Goal: Navigation & Orientation: Find specific page/section

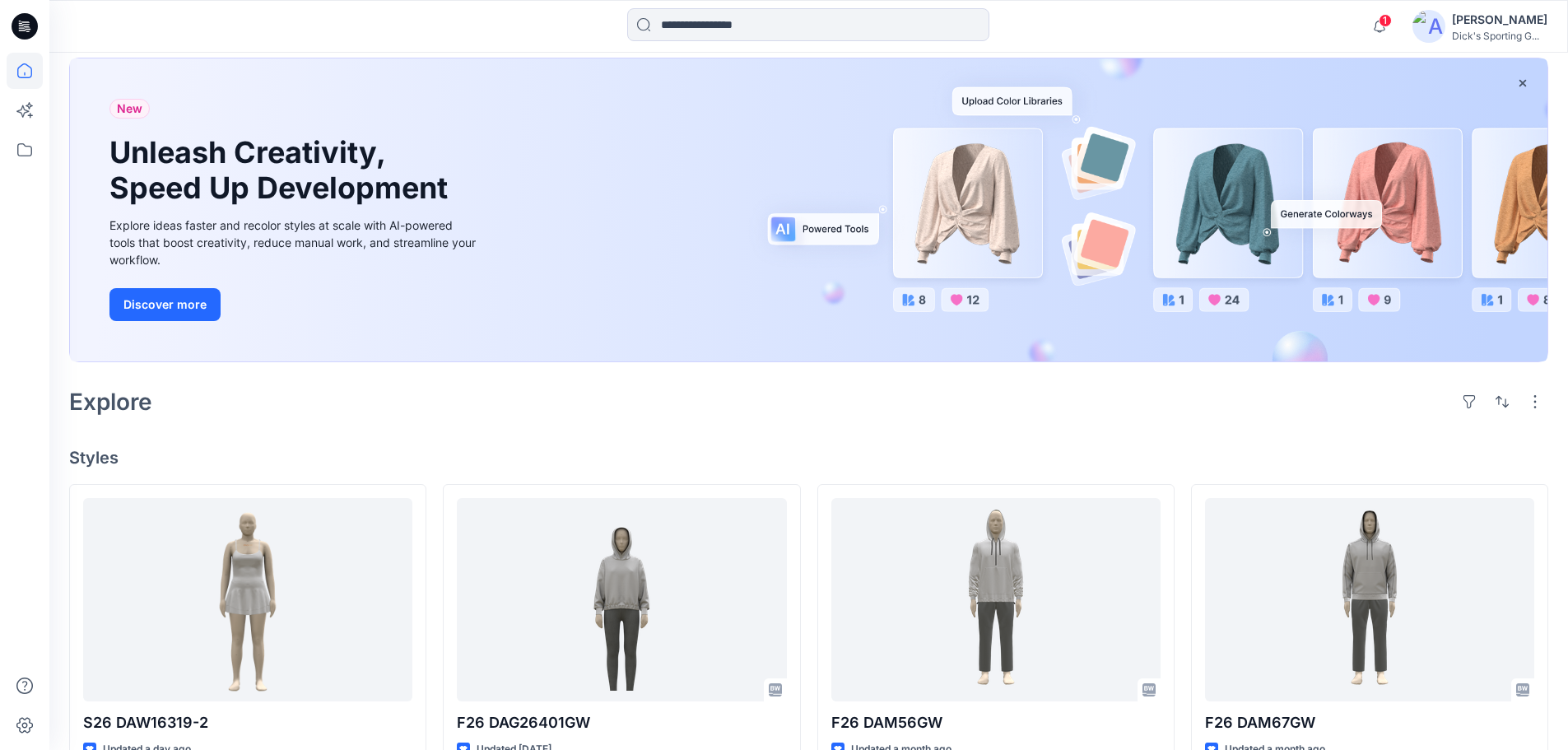
scroll to position [165, 0]
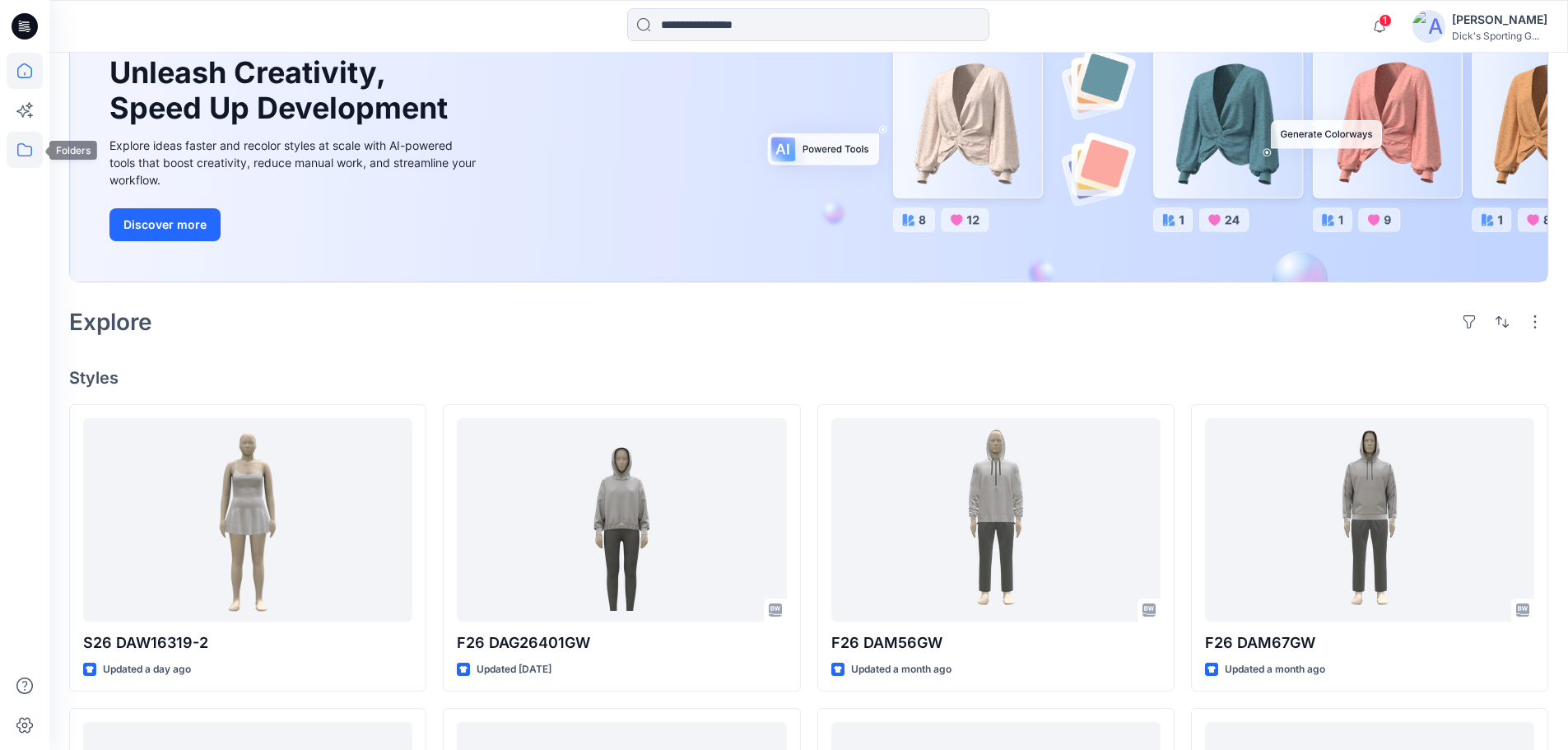
click at [21, 153] on icon at bounding box center [25, 150] width 36 height 36
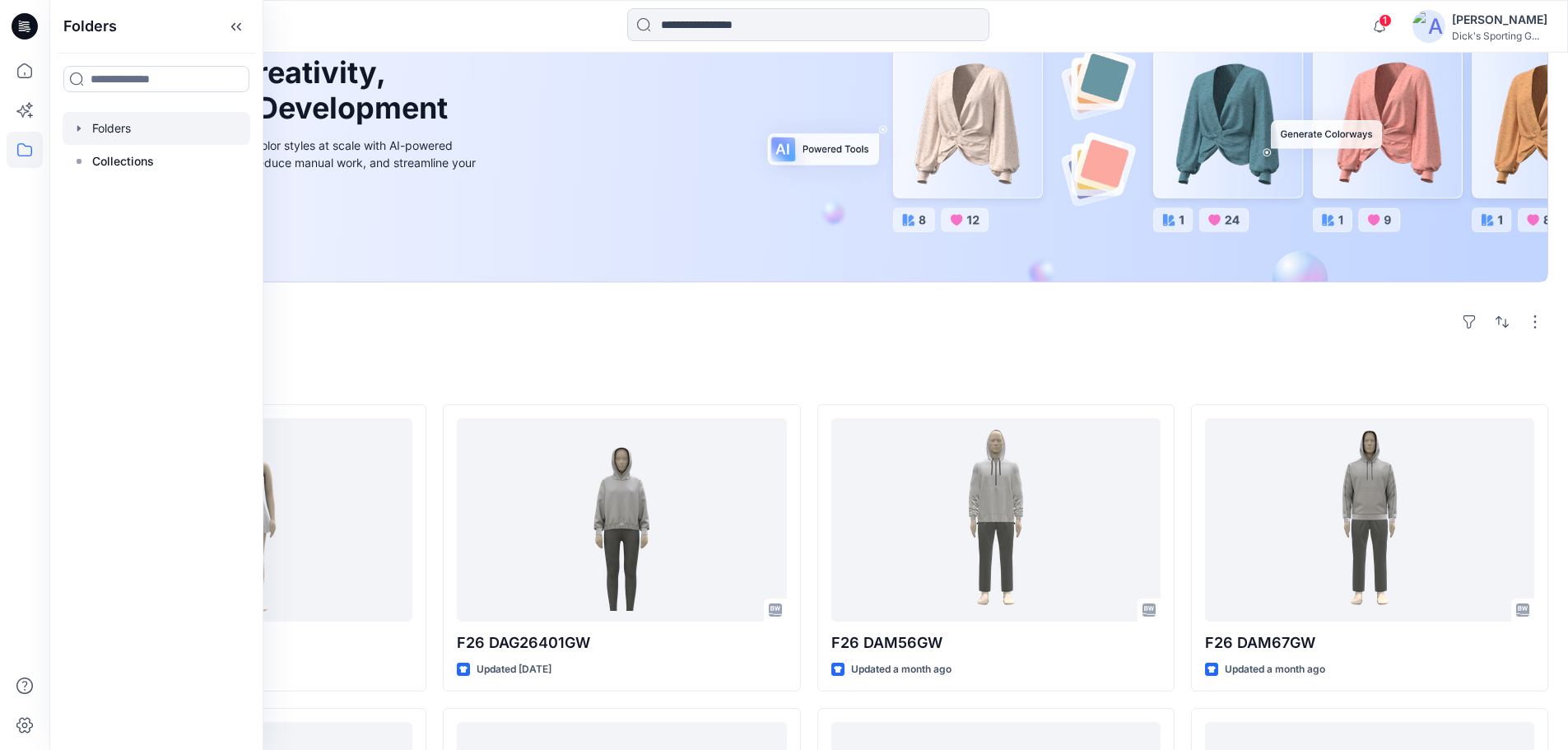
click at [133, 129] on div at bounding box center [156, 129] width 188 height 33
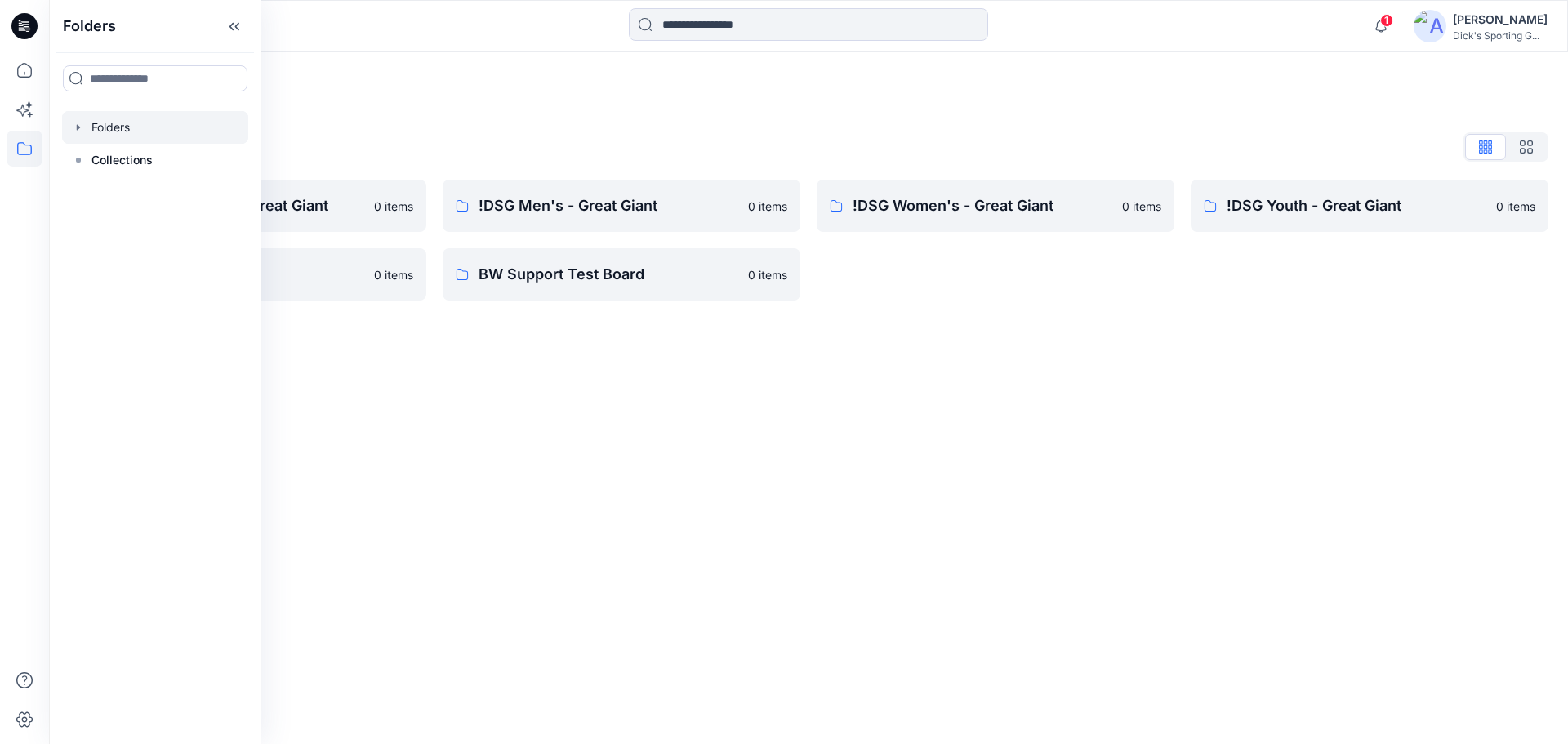
drag, startPoint x: 608, startPoint y: 411, endPoint x: 619, endPoint y: 410, distance: 11.0
click at [608, 411] on div "Folders Folders List ![PERSON_NAME] - Great Giant 0 items Block - Great Giant 0…" at bounding box center [808, 398] width 1519 height 692
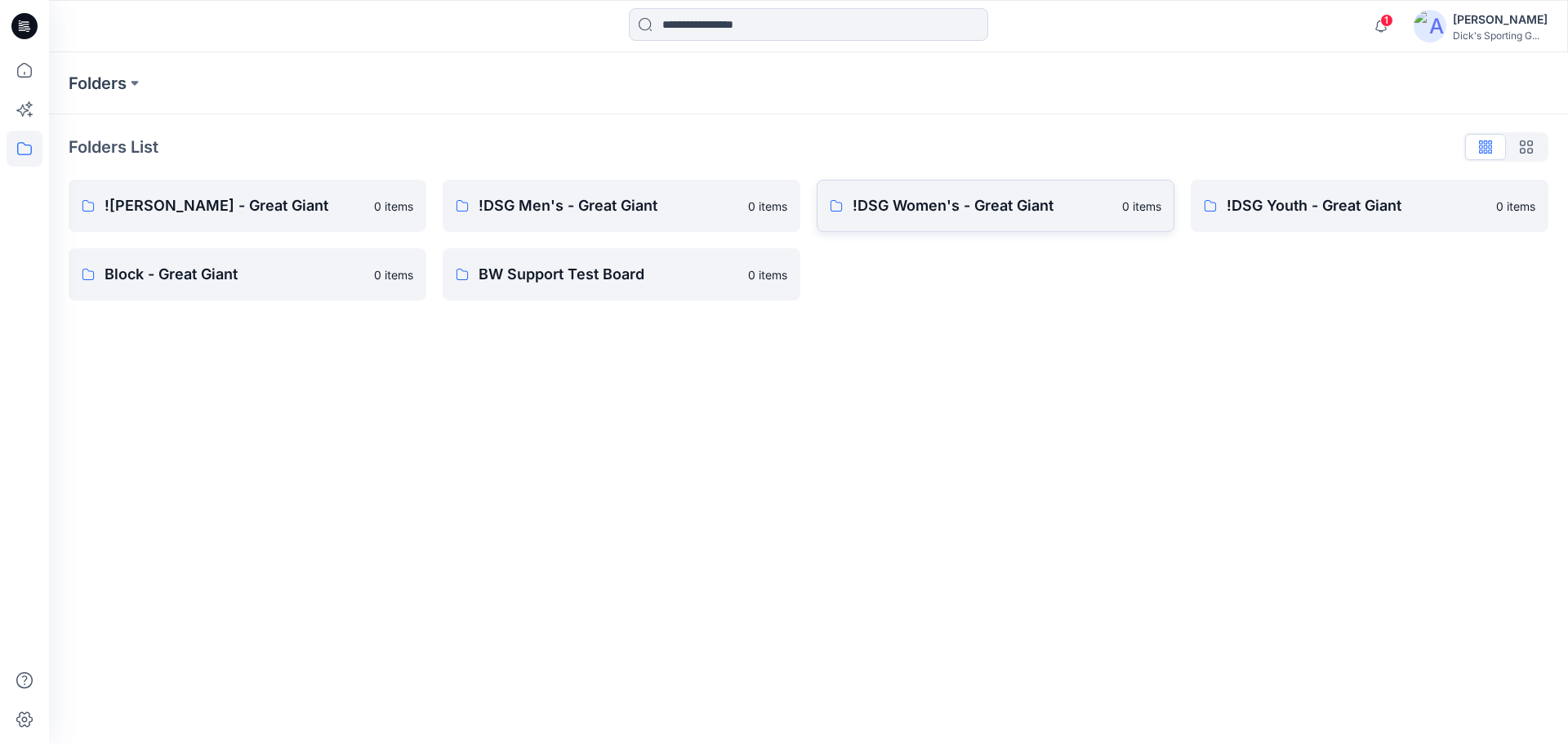
click at [963, 212] on p "!DSG Women's - Great Giant" at bounding box center [982, 206] width 260 height 23
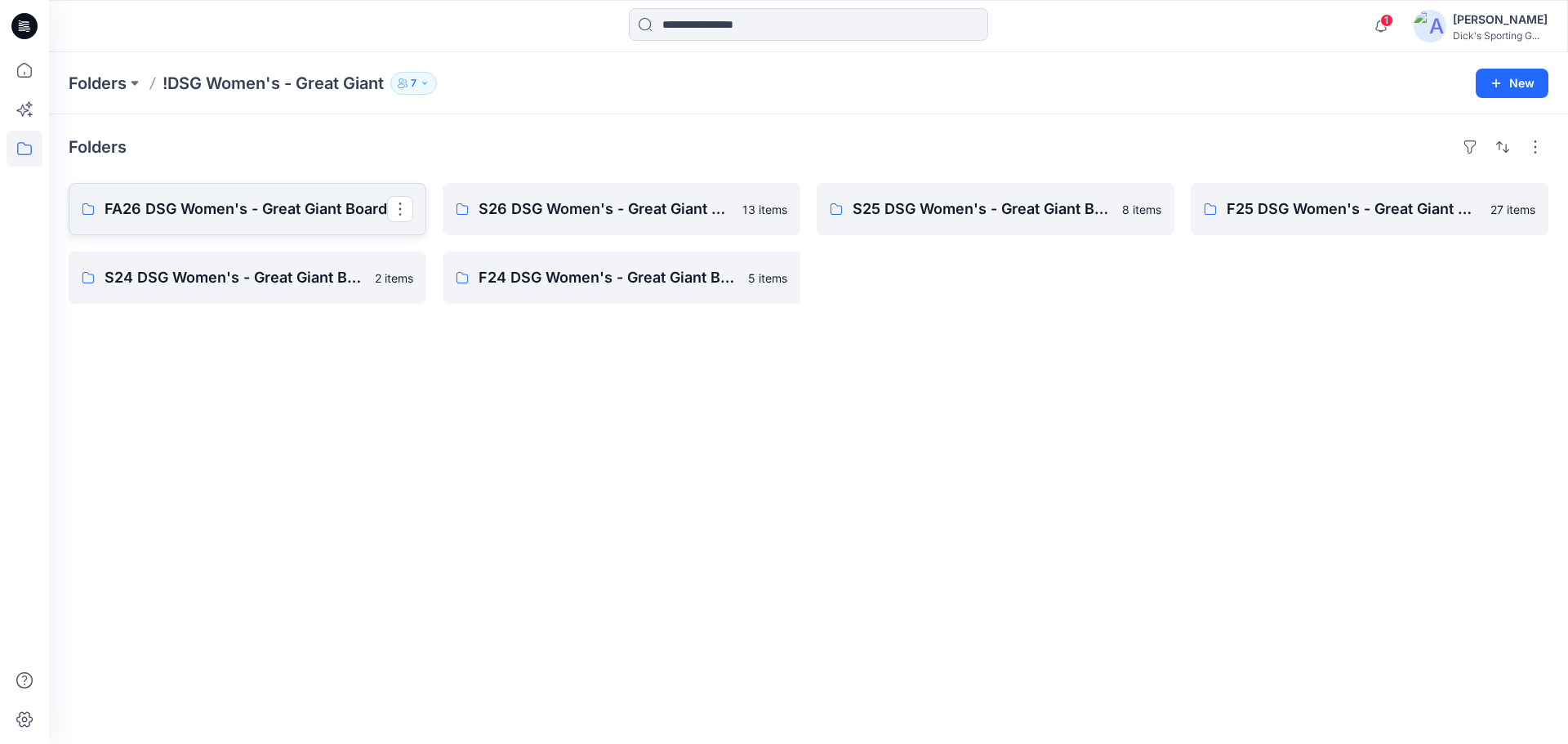
click at [240, 210] on p "FA26 DSG Women's - Great Giant Board" at bounding box center [245, 209] width 283 height 23
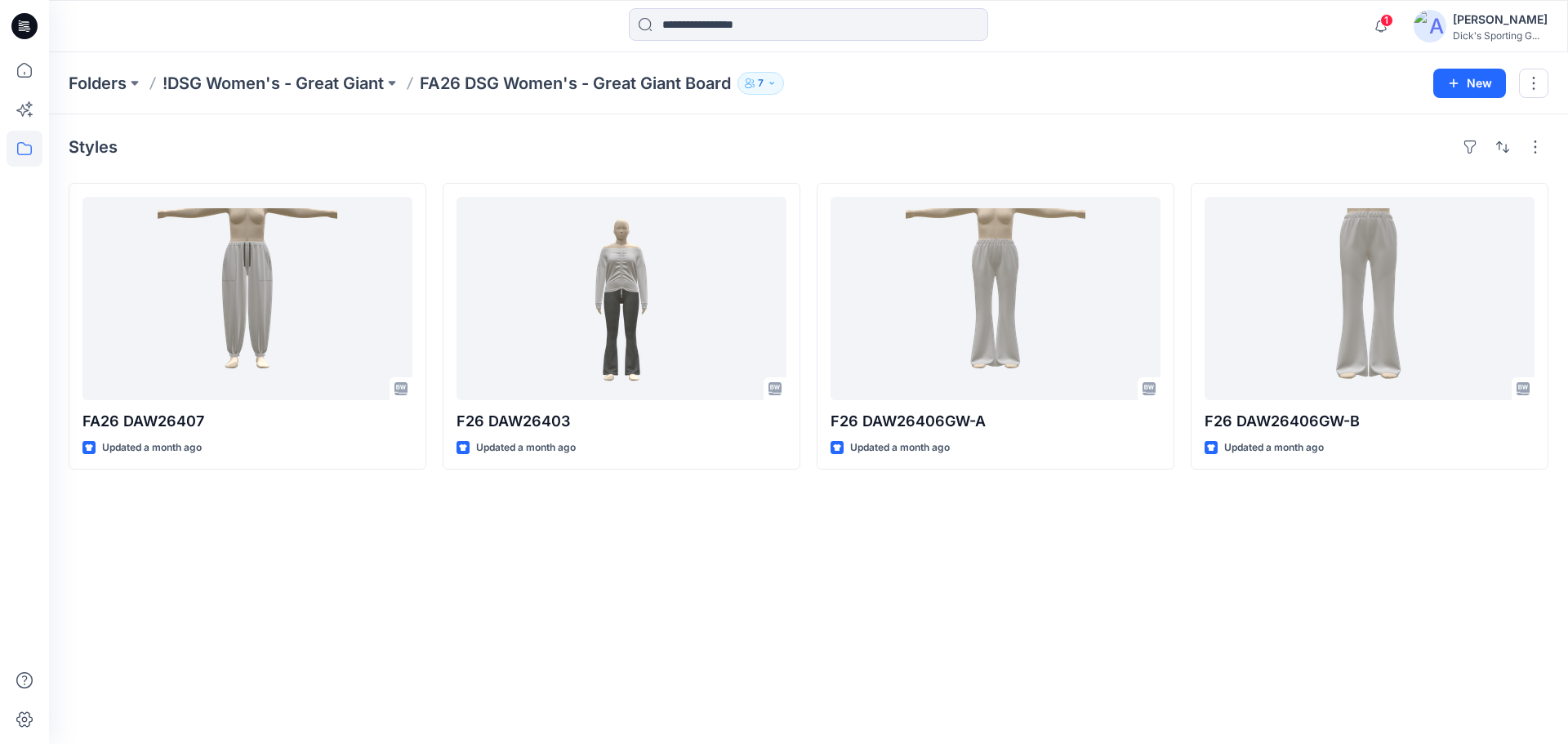
click at [578, 78] on p "FA26 DSG Women's - Great Giant Board" at bounding box center [575, 84] width 311 height 23
click at [290, 78] on p "!DSG Women's - Great Giant" at bounding box center [273, 84] width 222 height 23
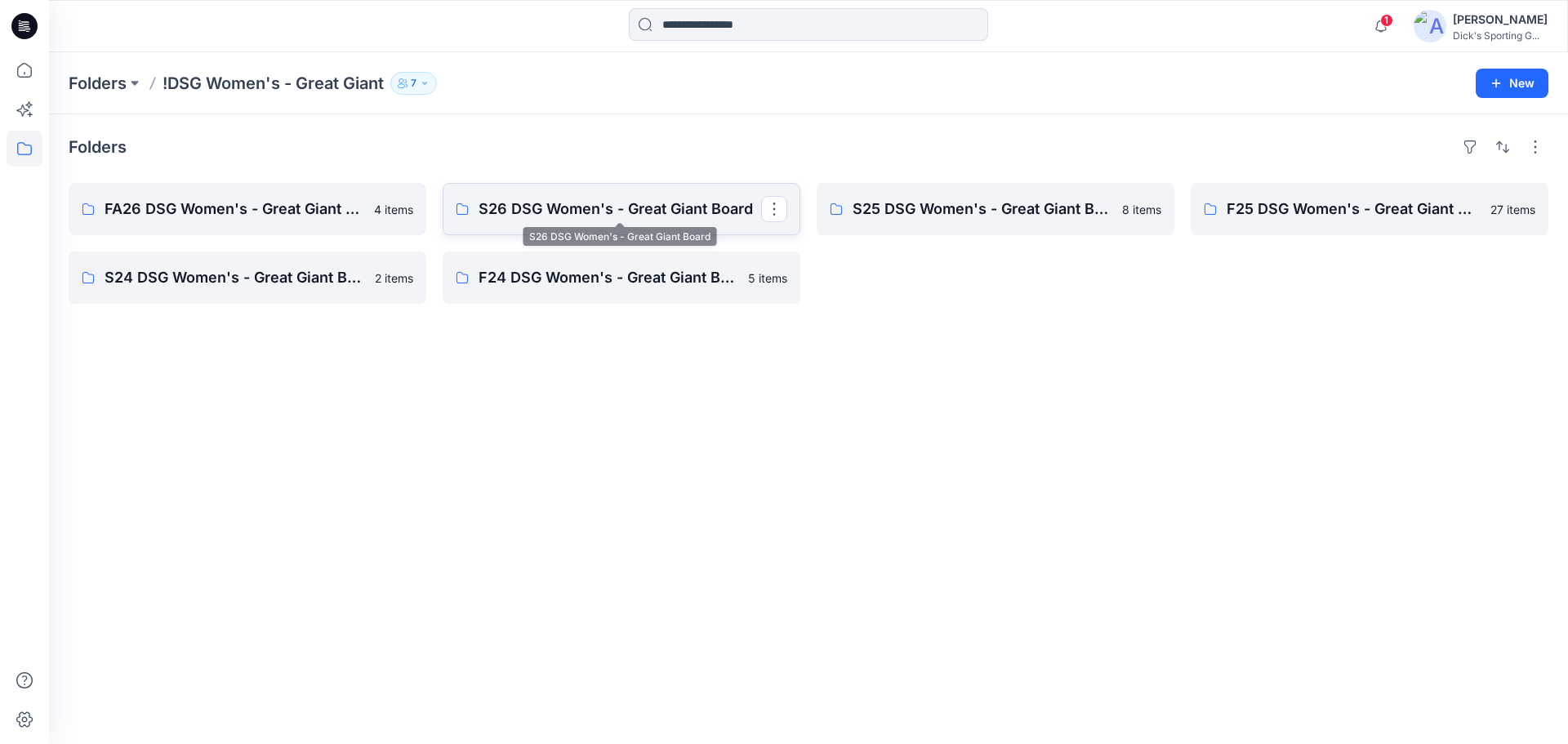
click at [595, 203] on p "S26 DSG Women's - Great Giant Board" at bounding box center [619, 209] width 283 height 23
